Goal: Task Accomplishment & Management: Manage account settings

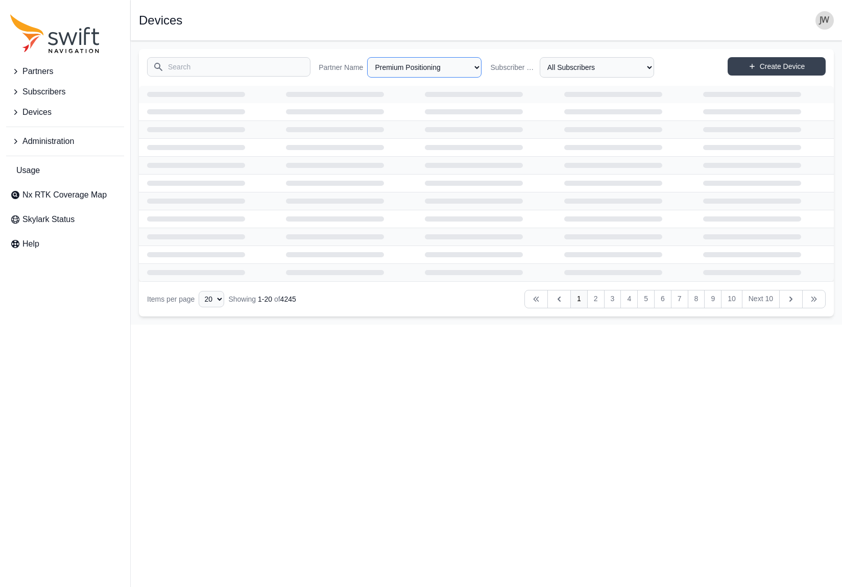
select select "41b7a50c-c0a0-42ae-b56b-5b99bef2cc14"
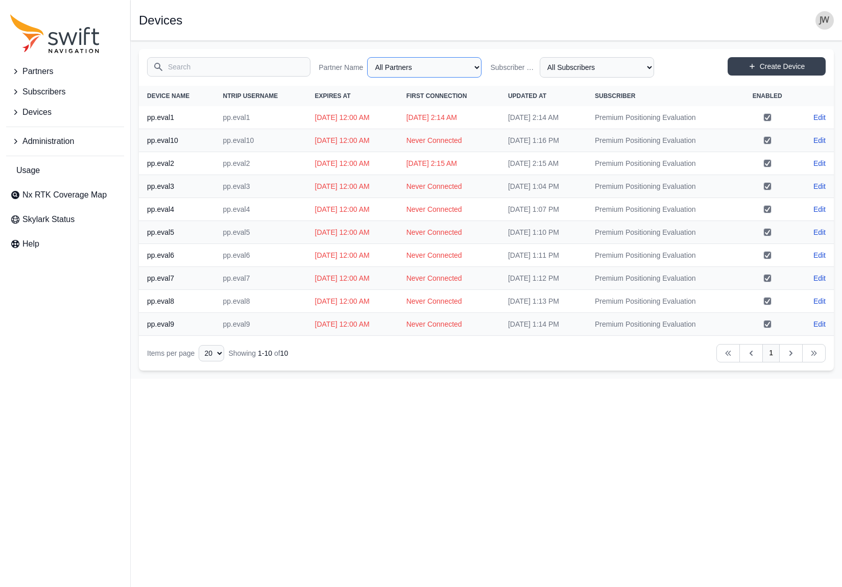
select select "Partner Name"
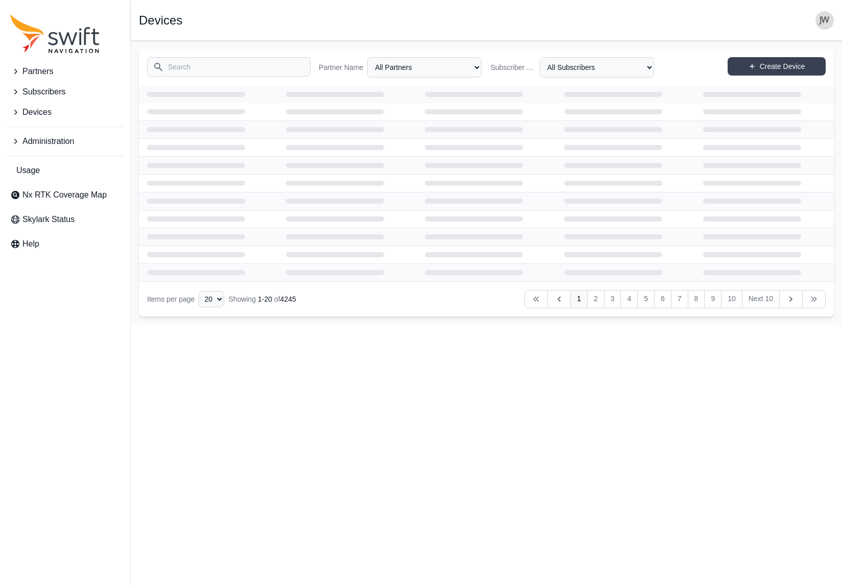
click at [43, 139] on span "Administration" at bounding box center [48, 141] width 52 height 12
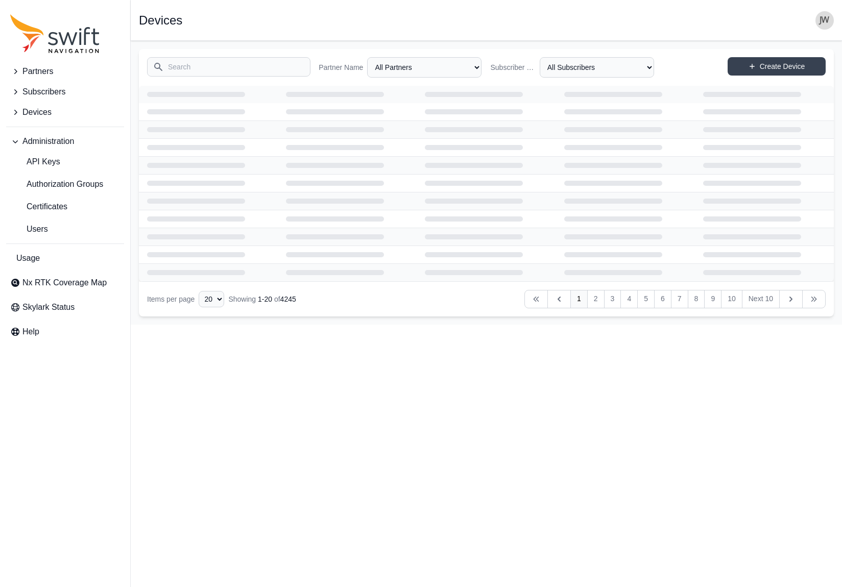
click at [257, 72] on input "Search" at bounding box center [228, 66] width 163 height 19
type input "prns.eval"
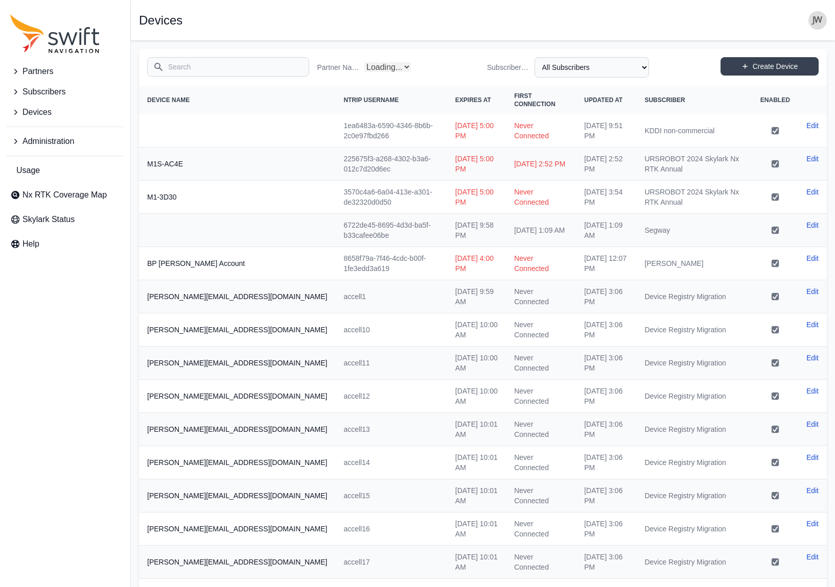
select select "Partner Name"
click at [816, 21] on img "button" at bounding box center [817, 20] width 18 height 18
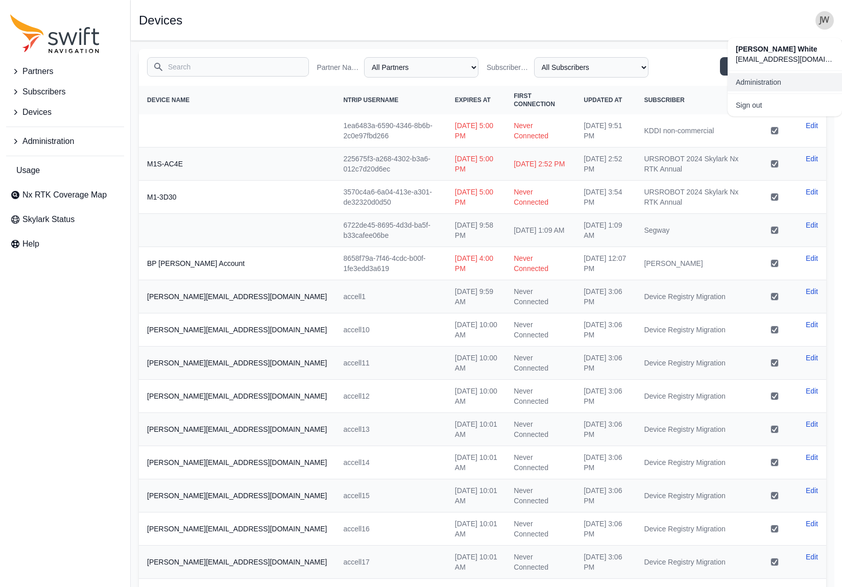
click at [742, 81] on link "Administration" at bounding box center [785, 82] width 114 height 18
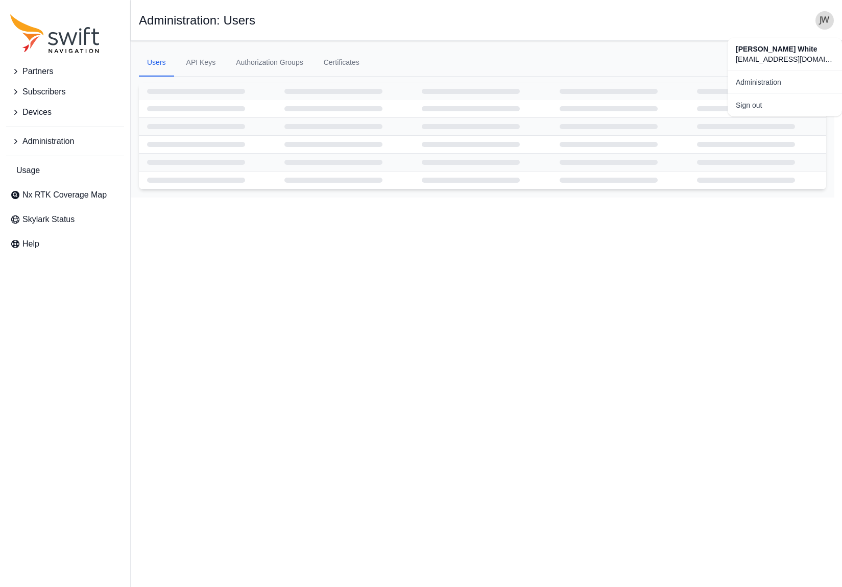
select select "ab3272ce-40d0-4c94-a524-96a758ab755c"
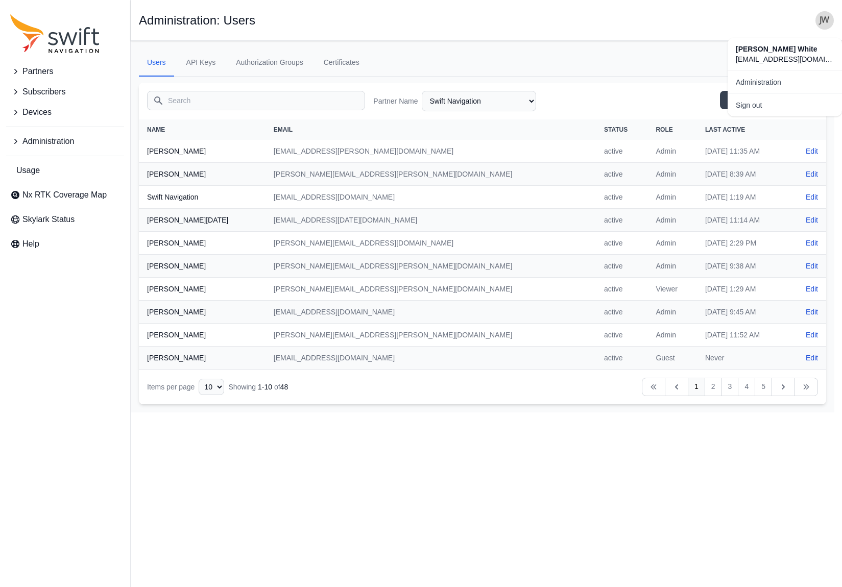
click at [252, 98] on input "Search" at bounding box center [256, 100] width 218 height 19
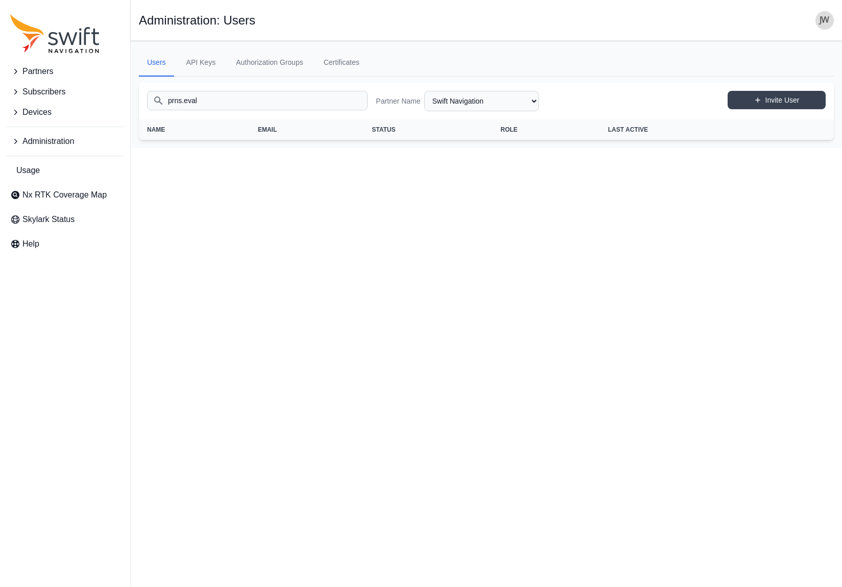
type input "prns.eval"
click at [42, 72] on span "Partners" at bounding box center [37, 71] width 31 height 12
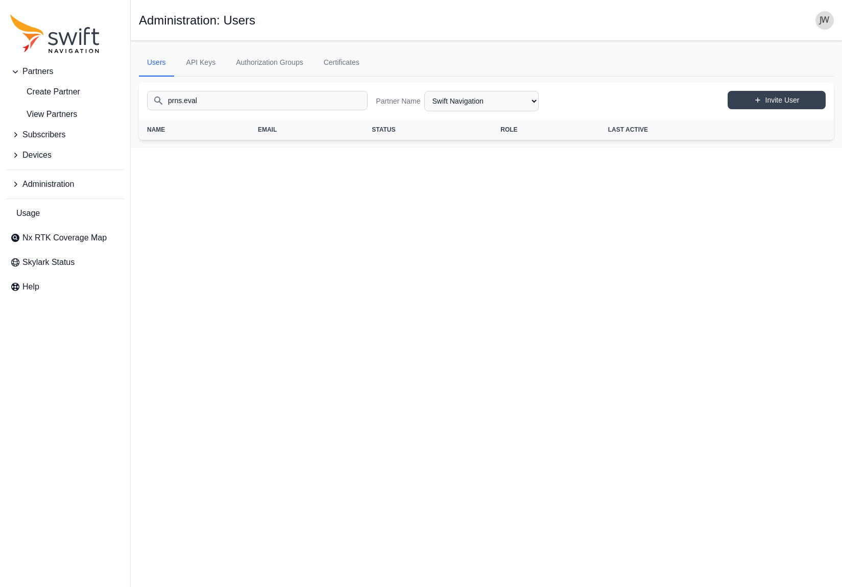
click at [43, 133] on span "Subscribers" at bounding box center [43, 135] width 43 height 12
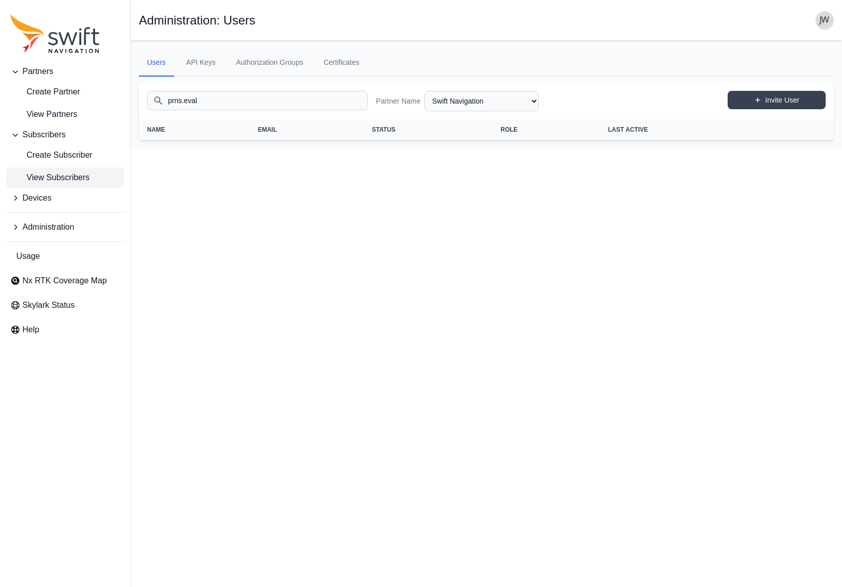
click at [41, 173] on span "View Subscribers" at bounding box center [49, 178] width 79 height 12
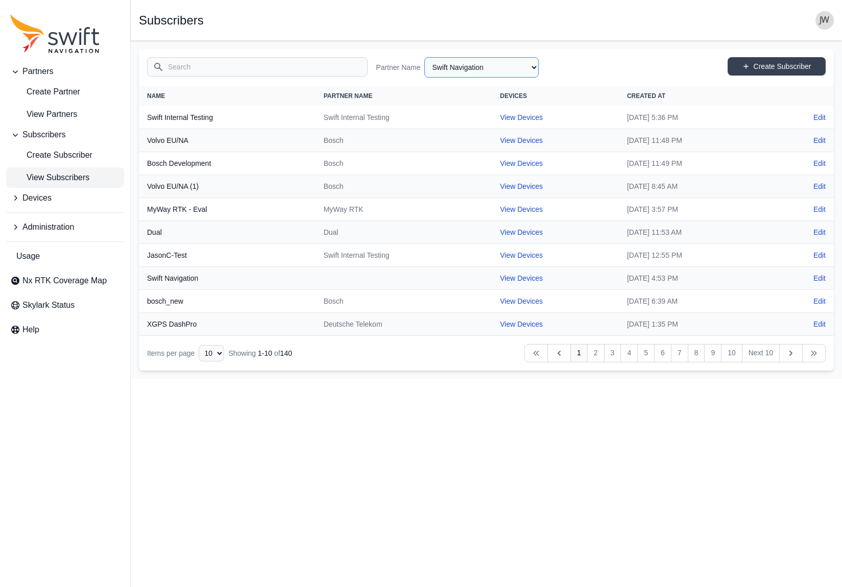
select select "ab3272ce-40d0-4c94-a524-96a758ab755c"
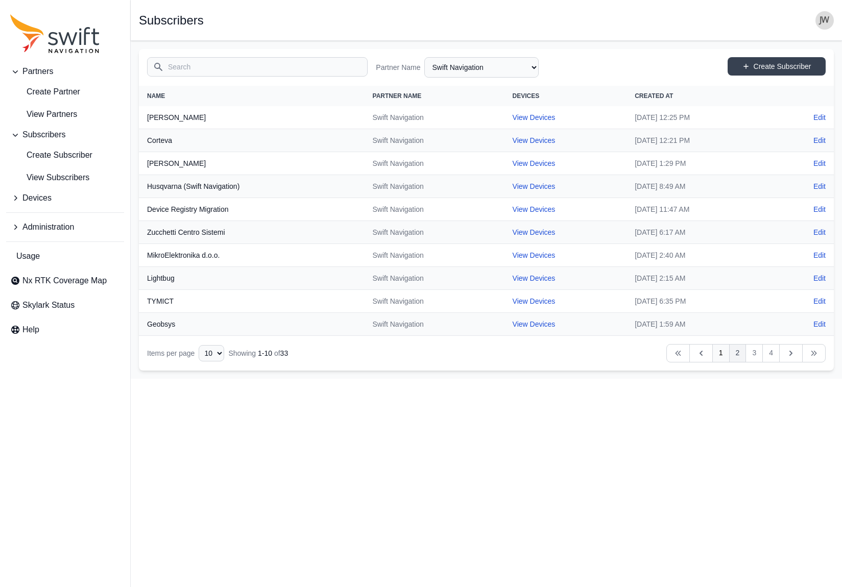
click at [740, 353] on link "2" at bounding box center [737, 353] width 17 height 18
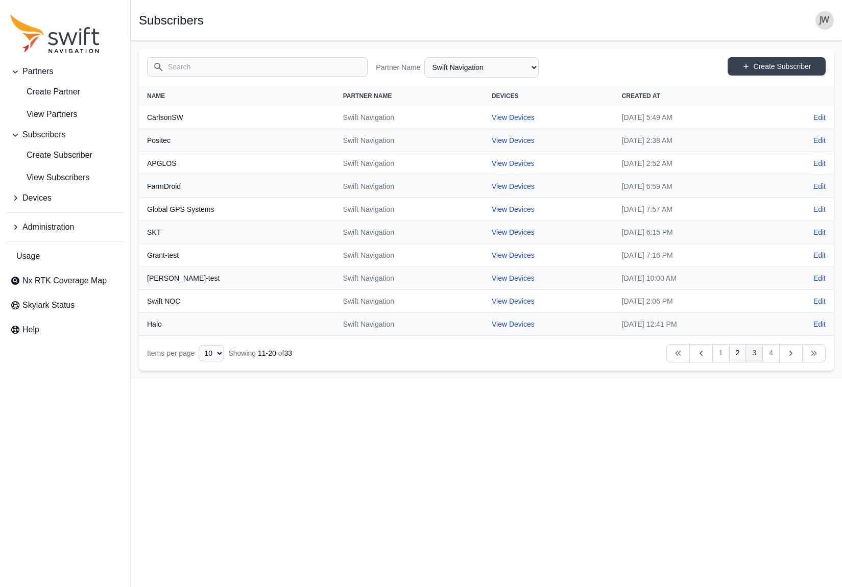
click at [758, 352] on link "3" at bounding box center [754, 353] width 17 height 18
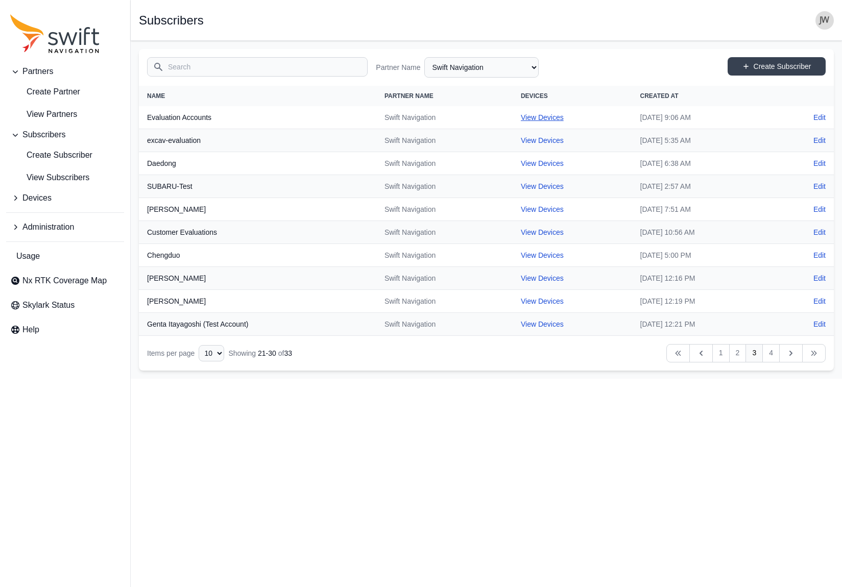
click at [521, 116] on link "View Devices" at bounding box center [542, 117] width 43 height 8
select select "8f022dce-3eb1-4943-ab46-3302f59893f0"
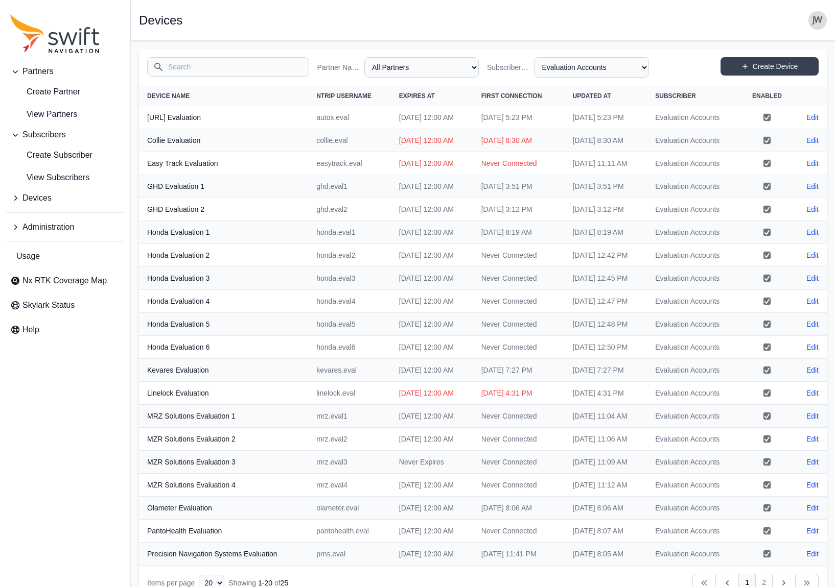
click at [205, 70] on input "Search" at bounding box center [228, 66] width 162 height 19
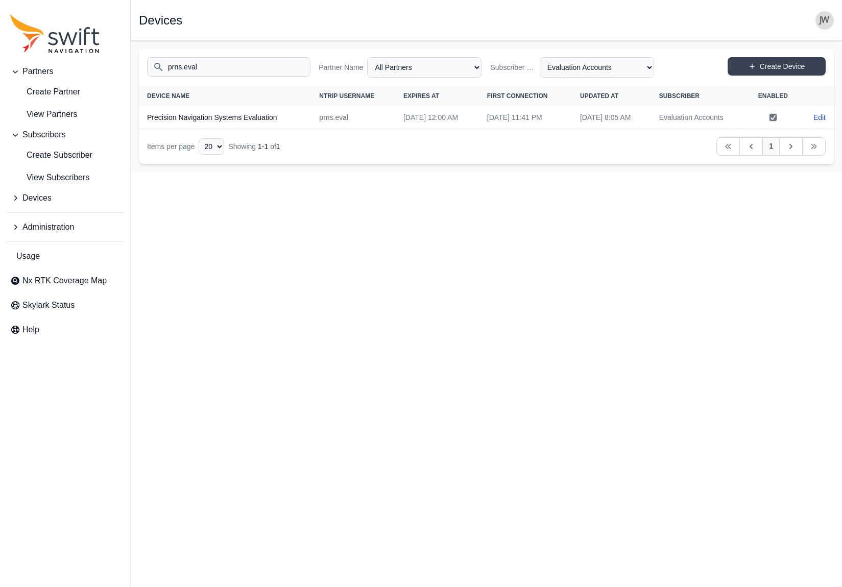
type input "prns.eval"
click at [261, 119] on th "Precision Navigation Systems Evaluation" at bounding box center [225, 117] width 172 height 23
click at [821, 116] on link "Edit" at bounding box center [820, 117] width 12 height 10
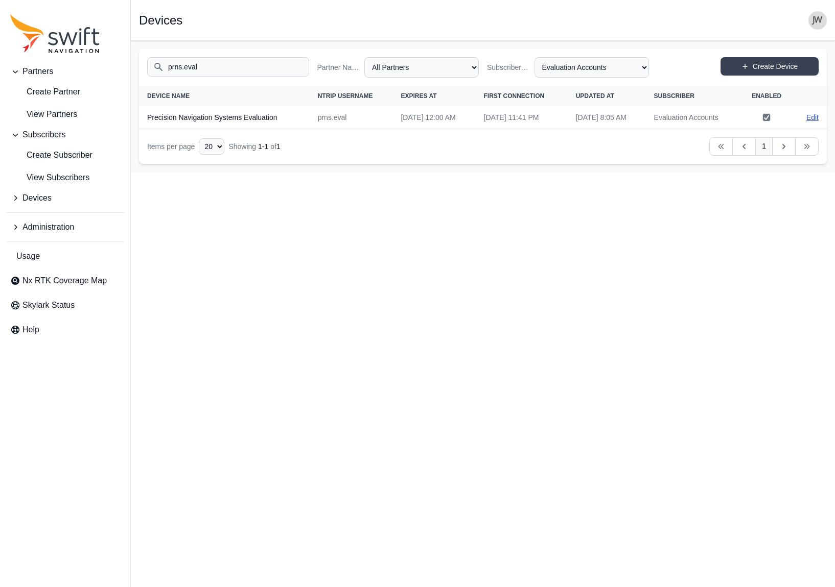
select select "ab3272ce-40d0-4c94-a524-96a758ab755c"
select select "8f022dce-3eb1-4943-ab46-3302f59893f0"
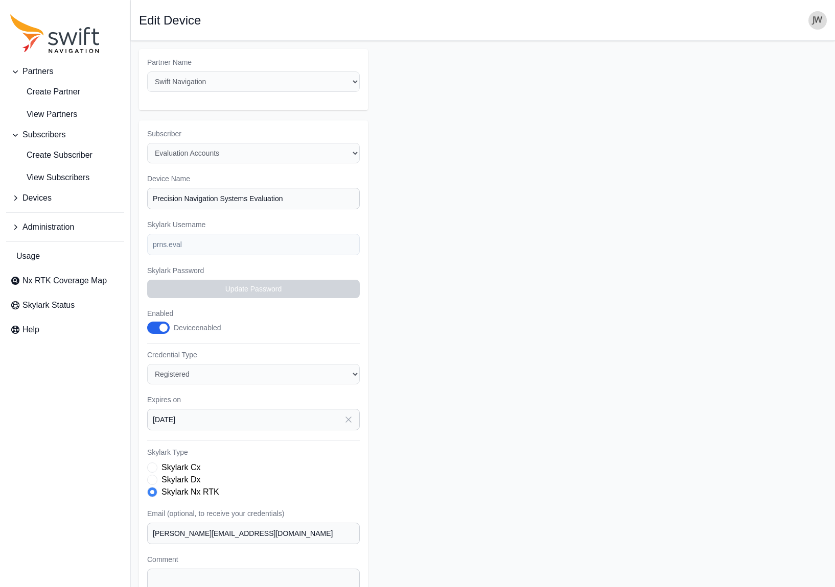
scroll to position [63, 0]
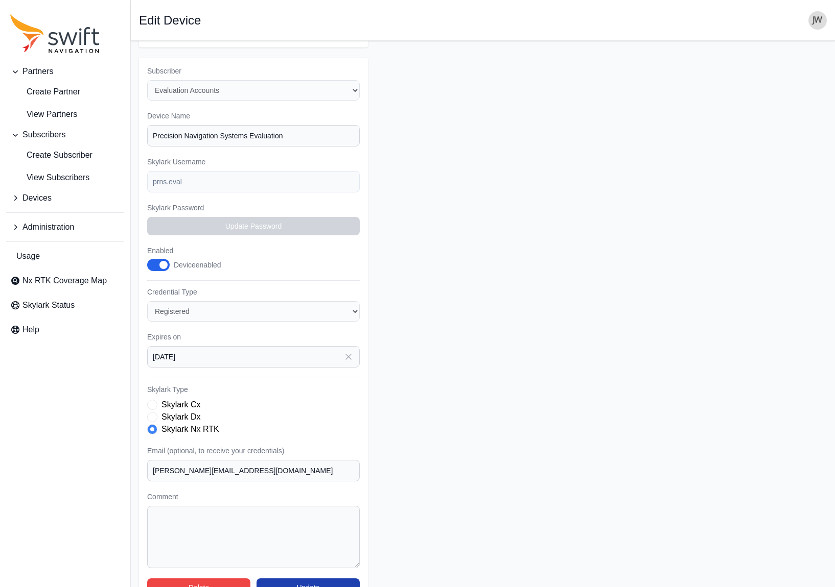
click at [324, 579] on button "Update" at bounding box center [307, 588] width 103 height 18
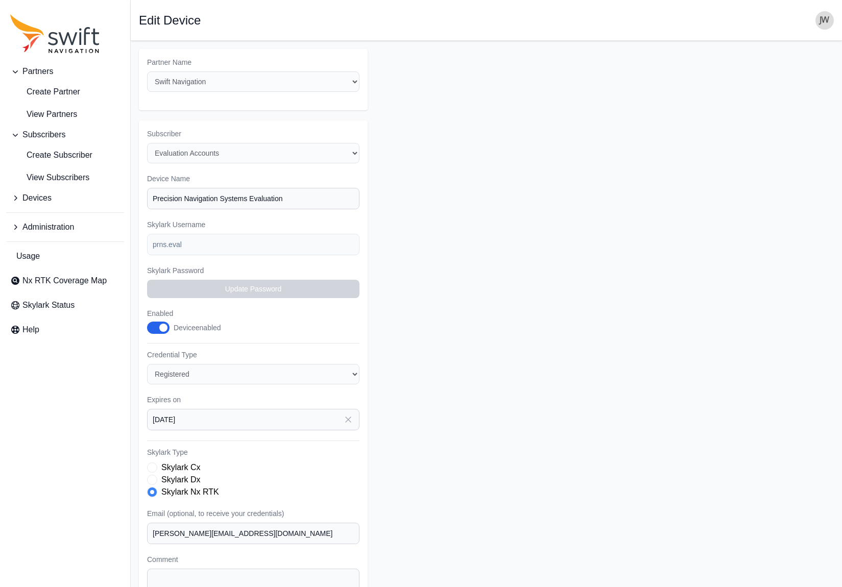
select select "8f022dce-3eb1-4943-ab46-3302f59893f0"
